Goal: Task Accomplishment & Management: Complete application form

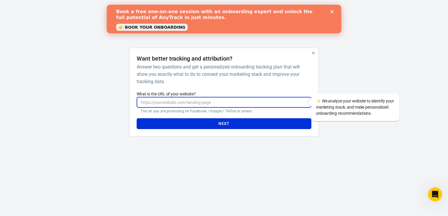
click at [203, 102] on input "What is the URL of your website?" at bounding box center [224, 102] width 175 height 11
click at [168, 27] on link "👉 BOOK YOUR ONBOARDING" at bounding box center [152, 27] width 72 height 7
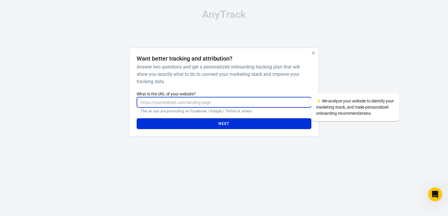
click at [200, 101] on input "What is the URL of your website?" at bounding box center [224, 102] width 175 height 11
click at [168, 103] on input "What is the URL of your website?" at bounding box center [224, 102] width 175 height 11
paste input "https://taniatheherbalist.com/"
type input "https://taniatheherbalist.com/"
click at [236, 126] on button "Next" at bounding box center [224, 124] width 175 height 11
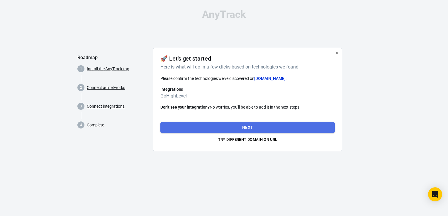
click at [254, 126] on button "Next" at bounding box center [247, 127] width 175 height 11
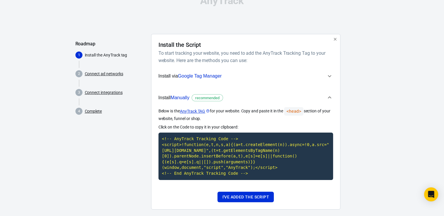
scroll to position [21, 0]
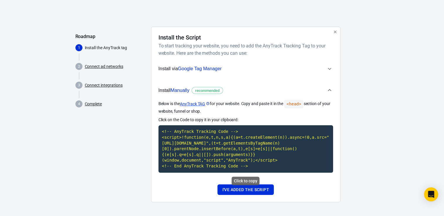
click at [226, 151] on code "<!-- AnyTrack Tracking Code --> <script>!function(e,t,n,s,a){(a=t.createElement…" at bounding box center [245, 149] width 175 height 47
click at [252, 192] on button "I've added the script" at bounding box center [245, 190] width 56 height 11
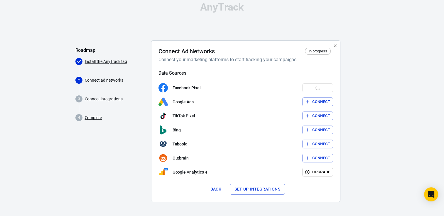
scroll to position [7, 0]
click at [309, 86] on icon "button" at bounding box center [306, 88] width 5 height 5
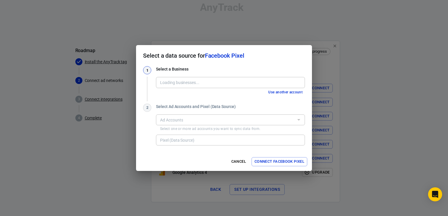
type input "Tania Khazaal Official [2503567716529635]"
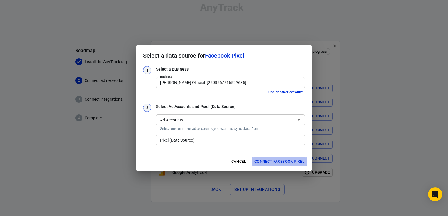
click at [264, 162] on button "Connect Facebook Pixel" at bounding box center [280, 162] width 56 height 9
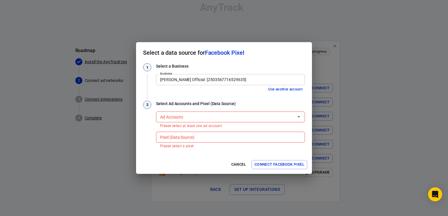
click at [191, 112] on div "Ad Accounts" at bounding box center [230, 117] width 149 height 11
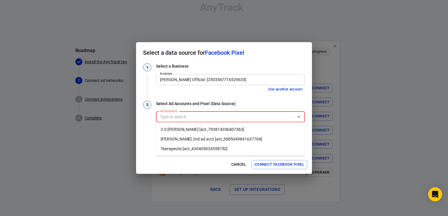
click at [191, 128] on li "2.0 Tania Khazaal [act_793814336407363]" at bounding box center [230, 130] width 149 height 10
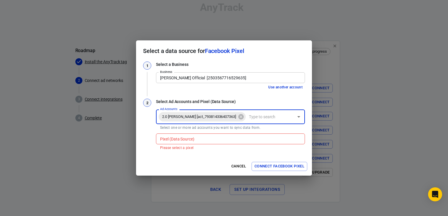
click at [196, 143] on div "Pixel (Data Source)" at bounding box center [230, 139] width 149 height 11
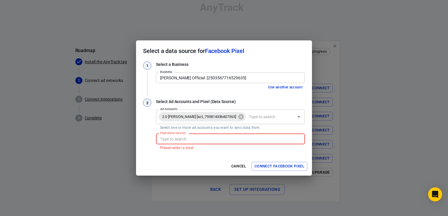
click at [206, 141] on input "Pixel (Data Source)" at bounding box center [230, 139] width 145 height 7
click at [206, 140] on input "Pixel (Data Source)" at bounding box center [230, 139] width 145 height 7
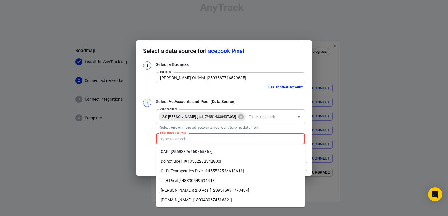
click at [220, 200] on li "taniatheherbalist.com [1309430674516321]" at bounding box center [230, 201] width 149 height 10
type input "taniatheherbalist.com [1309430674516321]"
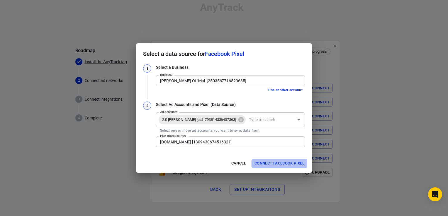
click at [273, 164] on button "Connect Facebook Pixel" at bounding box center [280, 163] width 56 height 9
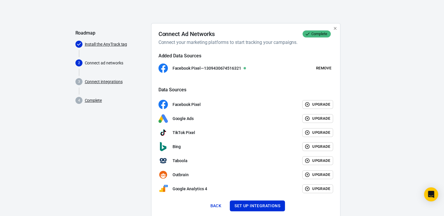
scroll to position [41, 0]
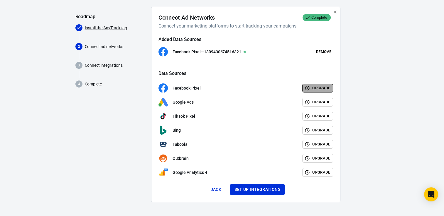
click at [312, 90] on button "Upgrade" at bounding box center [317, 88] width 31 height 9
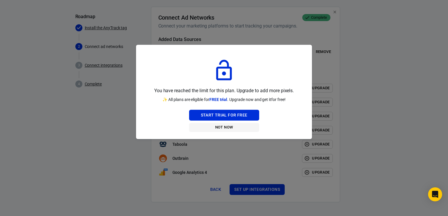
click at [231, 128] on button "Not Now" at bounding box center [224, 127] width 70 height 9
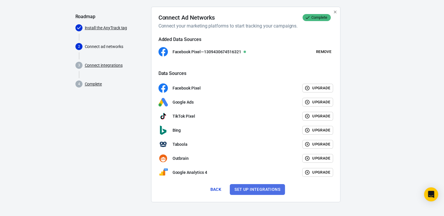
click at [251, 191] on button "Set up integrations" at bounding box center [257, 190] width 55 height 11
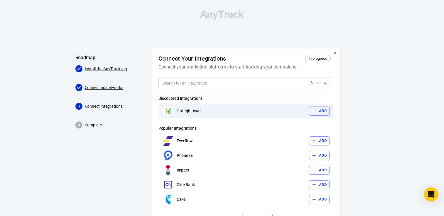
click at [318, 112] on button "Add" at bounding box center [319, 111] width 21 height 9
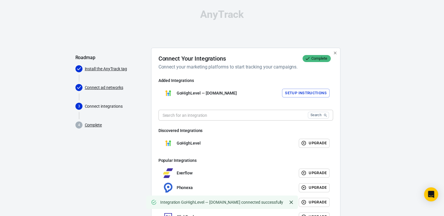
click at [190, 115] on input "text" at bounding box center [231, 115] width 147 height 11
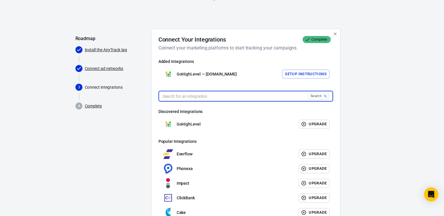
scroll to position [29, 0]
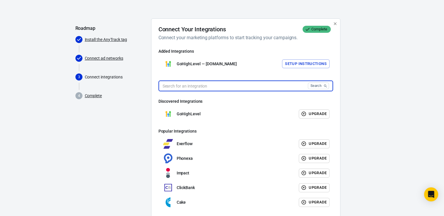
click at [306, 63] on button "Setup Instructions" at bounding box center [306, 64] width 48 height 9
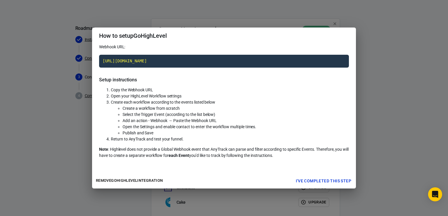
drag, startPoint x: 105, startPoint y: 84, endPoint x: 305, endPoint y: 163, distance: 215.1
click at [305, 164] on div "Webhook URL: https://t1.anytrack.io/C21CTY1k/collect/gohighlevel-taniatheherbal…" at bounding box center [224, 109] width 264 height 130
copy div "Setup instructions Copy the Webhook URL Open your HighLevel Workflow settings C…"
drag, startPoint x: 198, startPoint y: 59, endPoint x: 189, endPoint y: 61, distance: 9.7
click at [189, 61] on code "https://t1.anytrack.io/C21CTY1k/collect/gohighlevel-taniatheherbalistcom" at bounding box center [224, 61] width 250 height 13
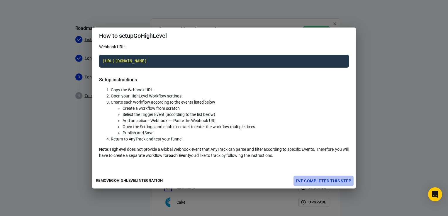
click at [334, 178] on button "I've completed this step" at bounding box center [324, 181] width 60 height 11
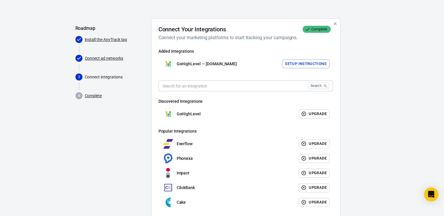
click at [302, 66] on button "Setup Instructions" at bounding box center [306, 64] width 48 height 9
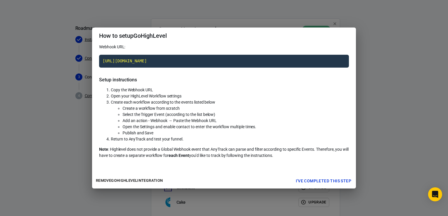
click at [312, 181] on button "I've completed this step" at bounding box center [324, 181] width 60 height 11
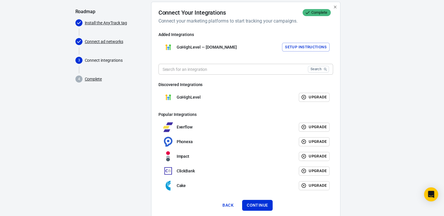
scroll to position [62, 0]
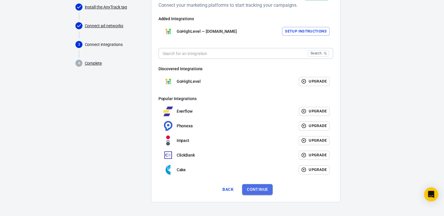
click at [256, 193] on button "Continue" at bounding box center [257, 190] width 31 height 11
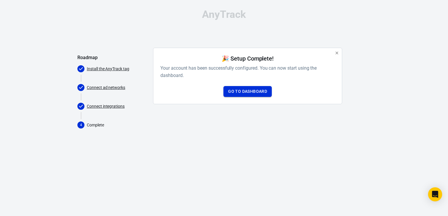
click at [241, 94] on link "Go to Dashboard" at bounding box center [248, 91] width 48 height 11
